Goal: Task Accomplishment & Management: Use online tool/utility

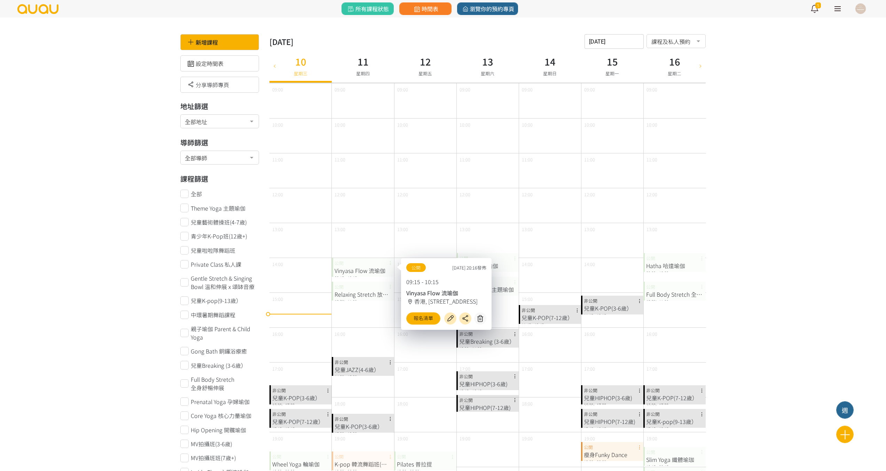
scroll to position [139, 0]
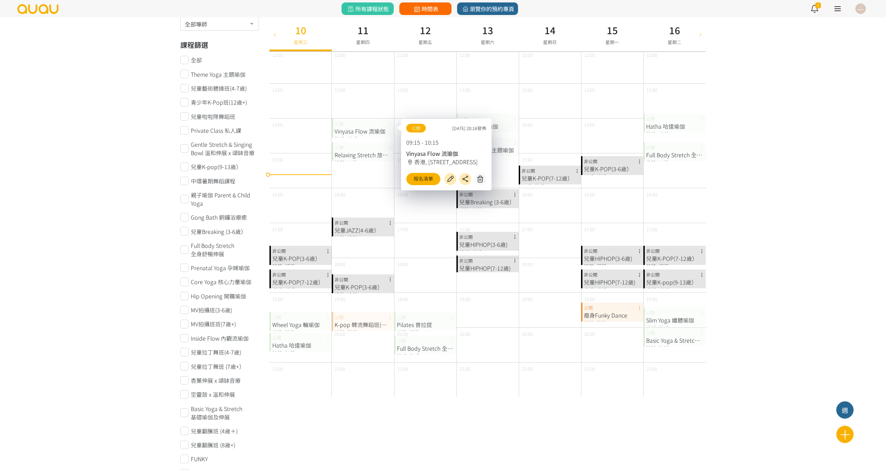
click at [419, 10] on icon at bounding box center [417, 9] width 9 height 6
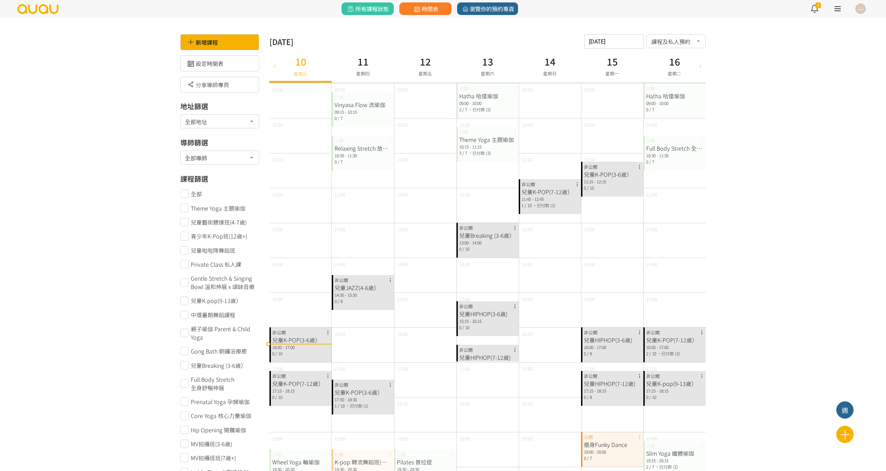
click at [274, 68] on icon at bounding box center [275, 66] width 8 height 6
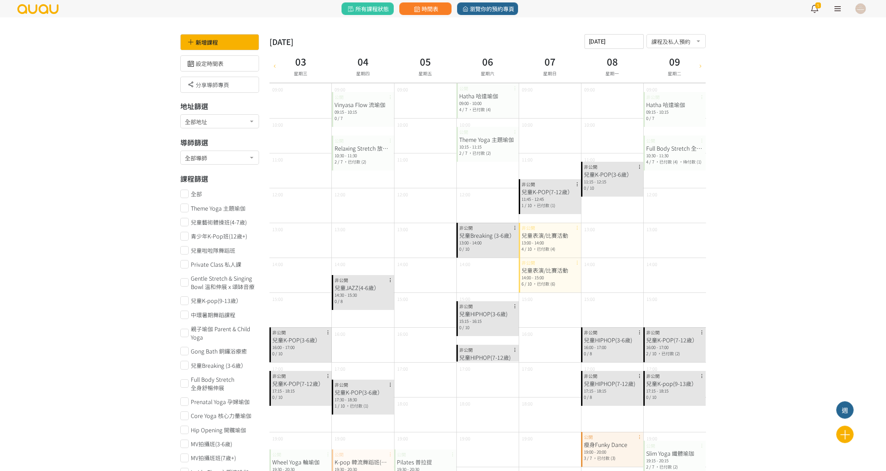
click at [702, 65] on icon at bounding box center [701, 66] width 8 height 6
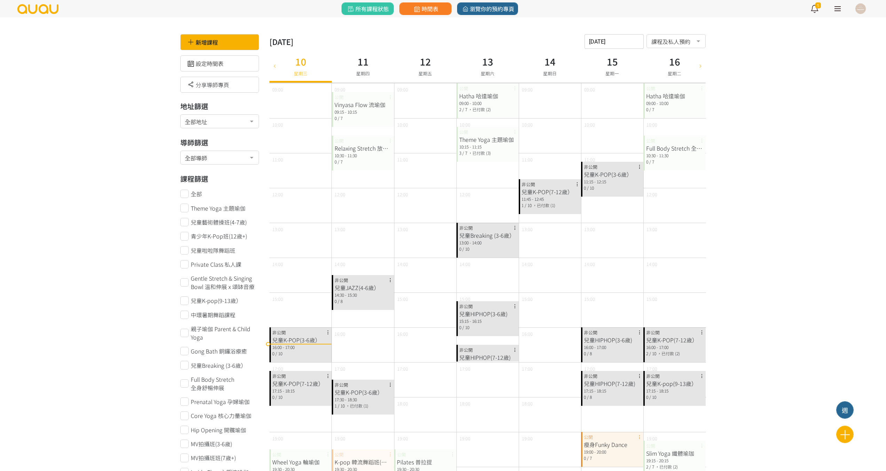
click at [277, 68] on icon at bounding box center [275, 66] width 8 height 6
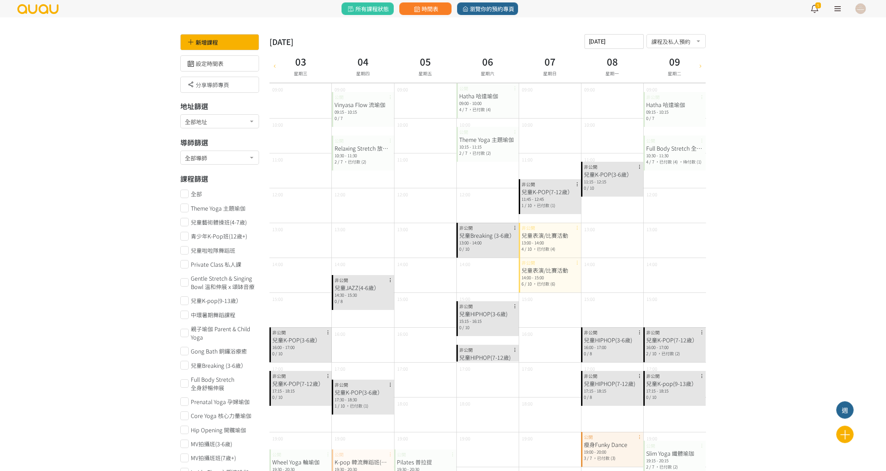
click at [703, 69] on div at bounding box center [701, 66] width 10 height 34
type input "[DATE]"
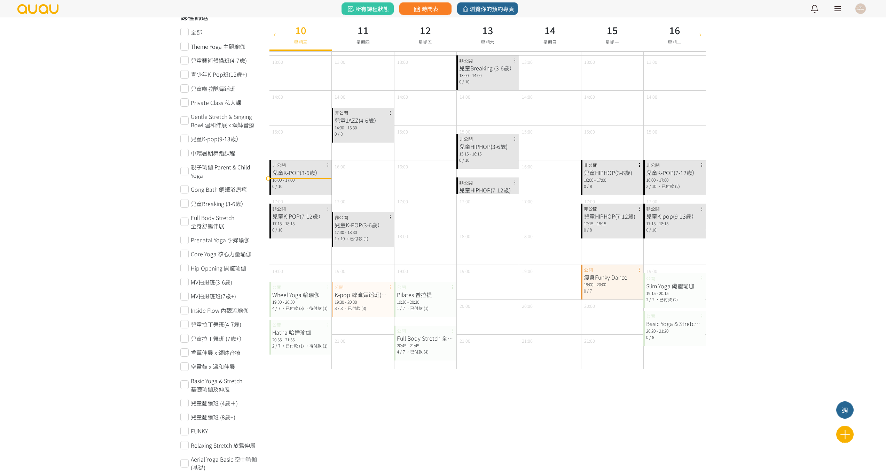
scroll to position [174, 0]
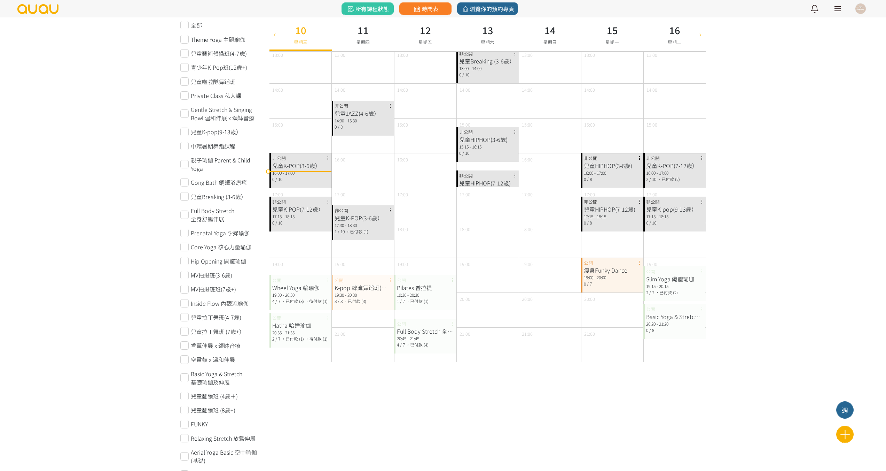
click at [314, 293] on div "19:30 - 20:30" at bounding box center [300, 295] width 57 height 6
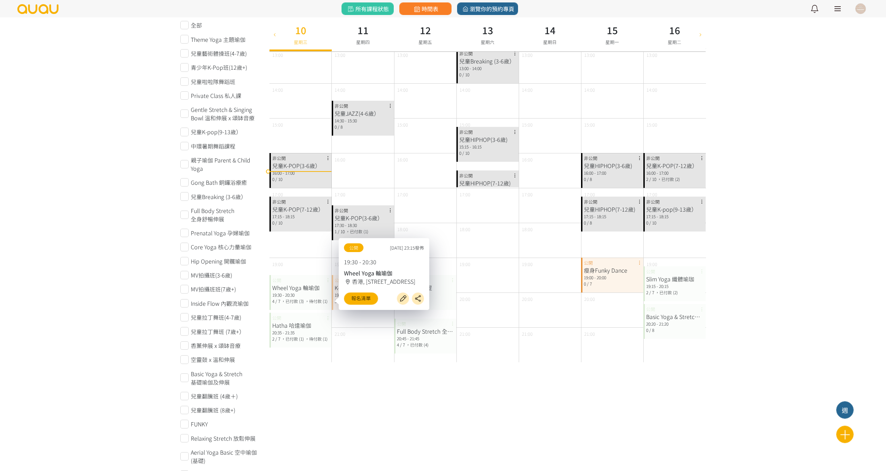
click at [508, 429] on div "新增課程 週 2025年 九月 2025-09-10 請選擇時間表日期 September 2025 Sun Mon Tue Wed Thu Fri Sat …" at bounding box center [487, 437] width 447 height 1154
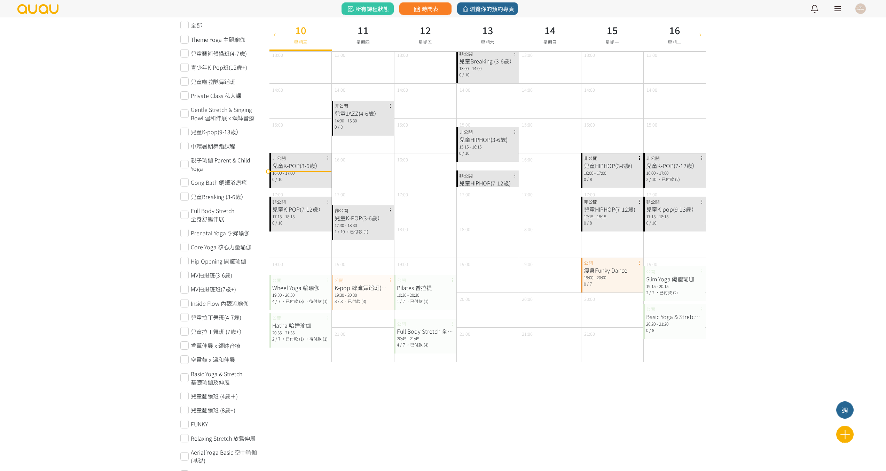
click at [568, 134] on div "15:00" at bounding box center [550, 135] width 62 height 35
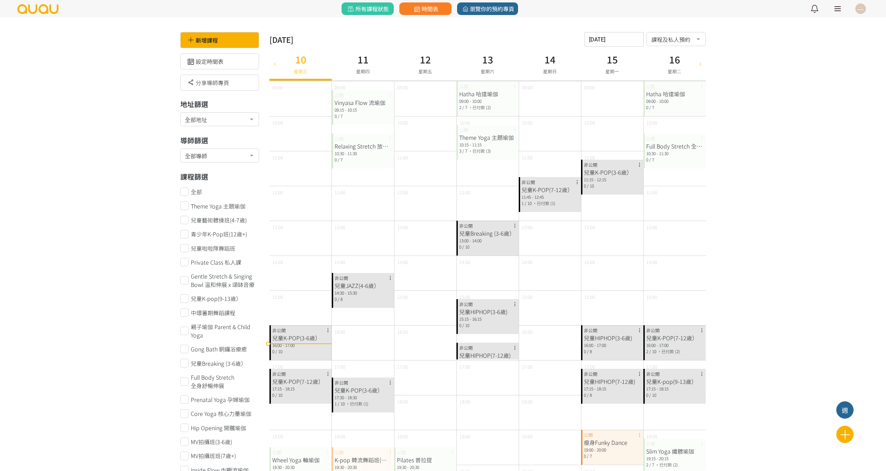
scroll to position [0, 0]
